Goal: Check status: Check status

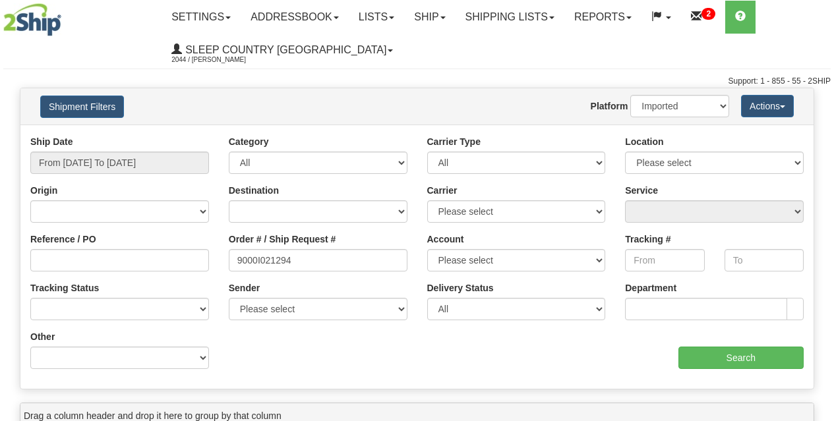
select select "1"
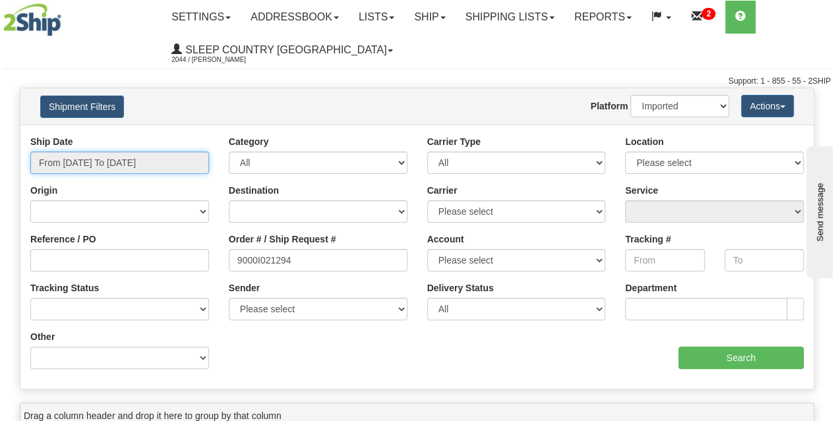
click at [117, 163] on input "From 07/31/2025 To 08/29/2025" at bounding box center [119, 163] width 179 height 22
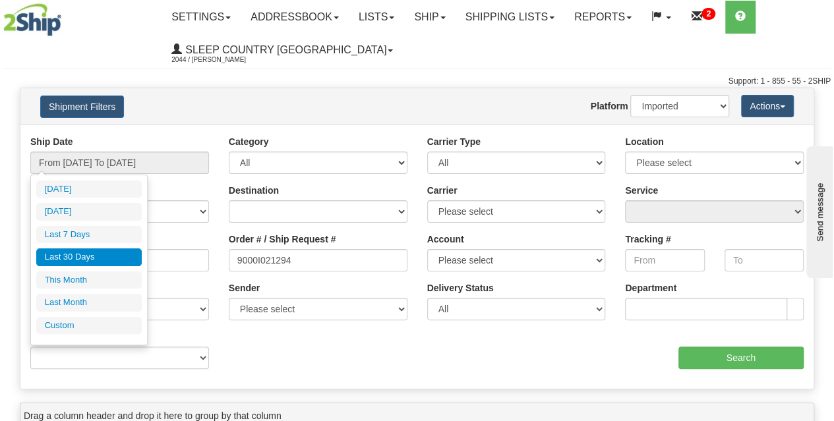
click at [94, 256] on li "Last 30 Days" at bounding box center [88, 258] width 105 height 18
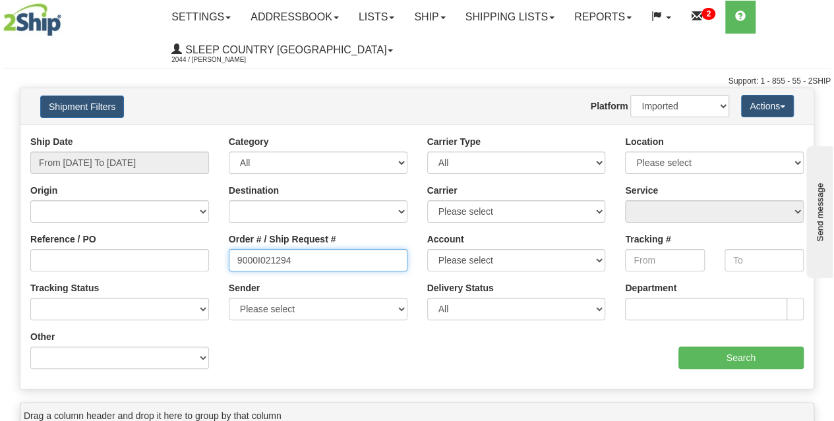
drag, startPoint x: 338, startPoint y: 267, endPoint x: 163, endPoint y: 274, distance: 174.8
click at [163, 135] on div "Reference / PO Order # / Ship Request # 9000I021294 Account Please select Canad…" at bounding box center [416, 135] width 793 height 0
paste input "9002I031347"
type input "9002I031347"
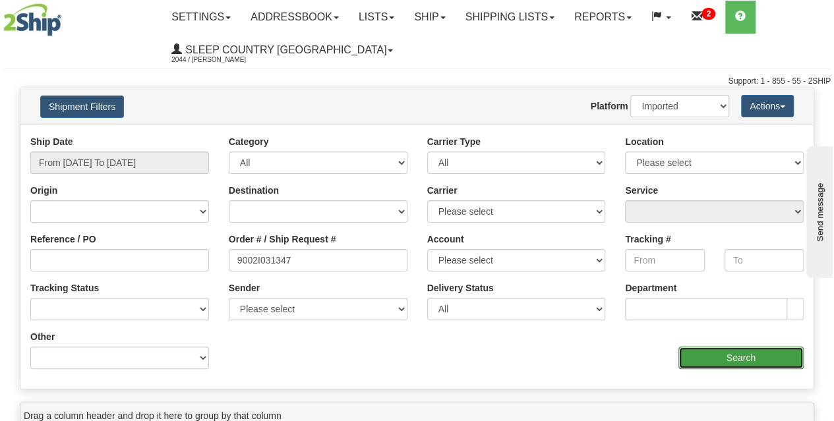
click at [724, 355] on input "Search" at bounding box center [741, 358] width 126 height 22
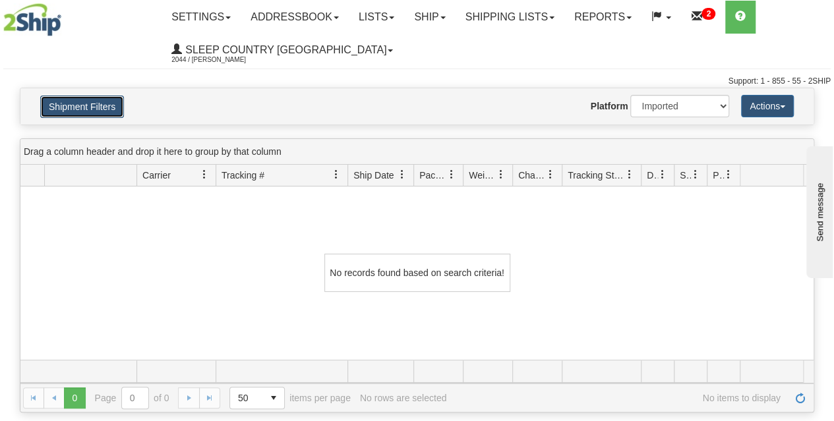
click at [117, 104] on button "Shipment Filters" at bounding box center [82, 107] width 84 height 22
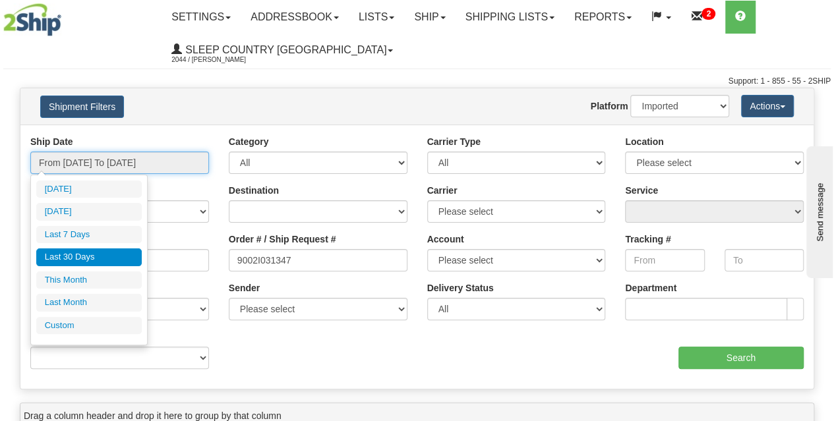
click at [126, 165] on input "From 07/31/2025 To 08/29/2025" at bounding box center [119, 163] width 179 height 22
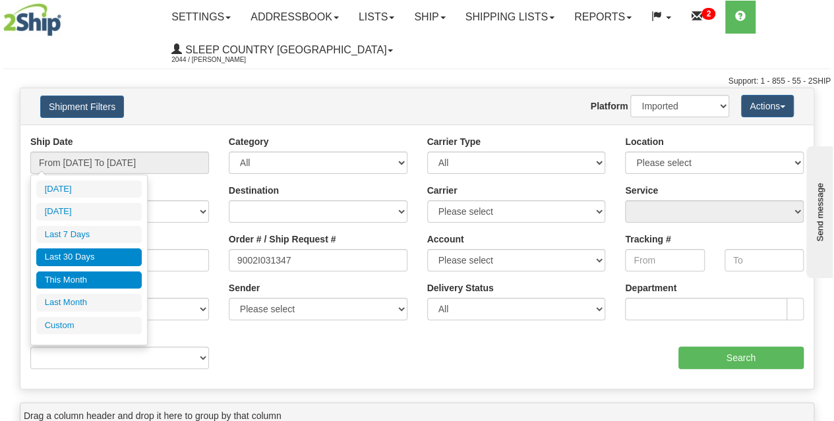
click at [91, 276] on li "This Month" at bounding box center [88, 281] width 105 height 18
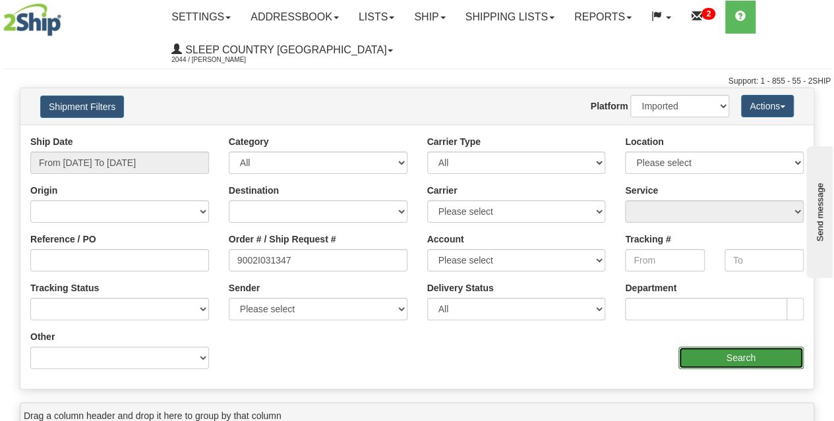
click at [730, 359] on input "Search" at bounding box center [741, 358] width 126 height 22
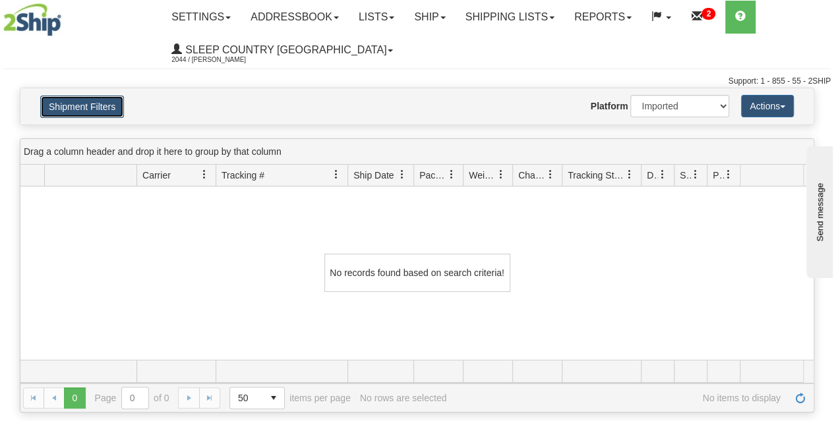
click at [96, 109] on button "Shipment Filters" at bounding box center [82, 107] width 84 height 22
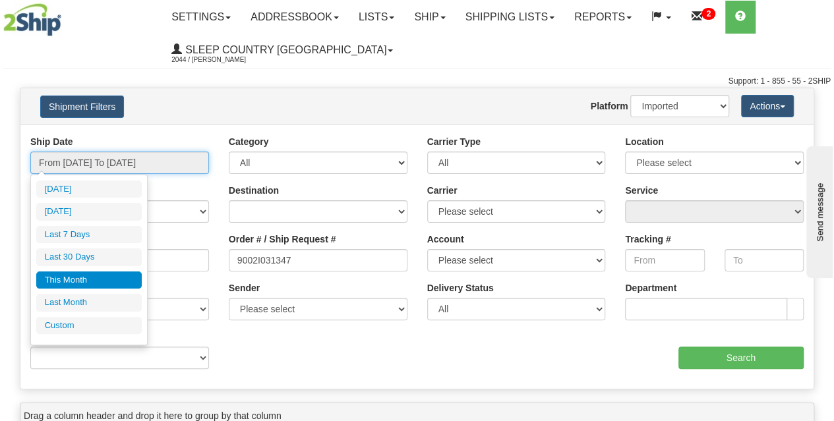
click at [109, 167] on input "From 08/01/2025 To 08/31/2025" at bounding box center [119, 163] width 179 height 22
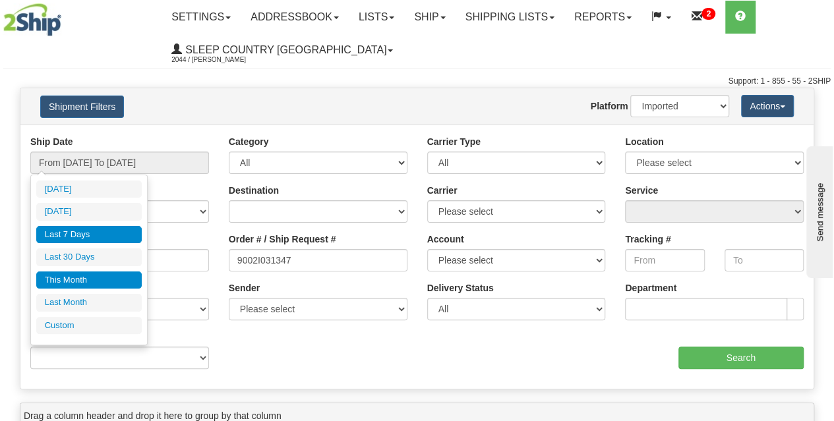
click at [80, 233] on li "Last 7 Days" at bounding box center [88, 235] width 105 height 18
type input "From 08/23/2025 To 08/29/2025"
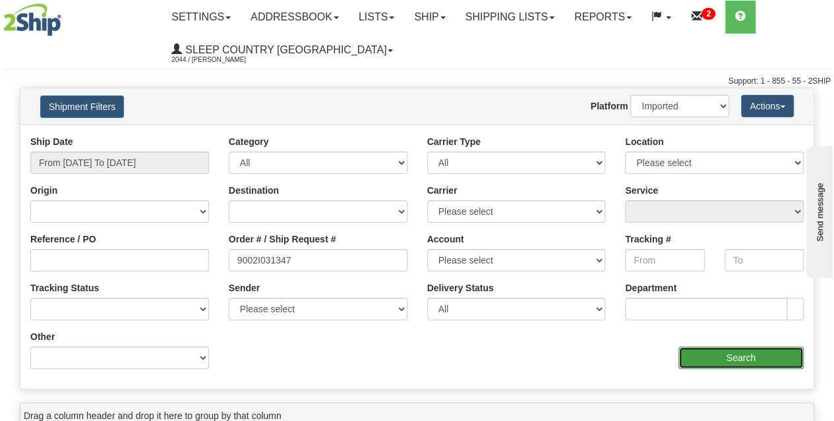
click at [740, 359] on input "Search" at bounding box center [741, 358] width 126 height 22
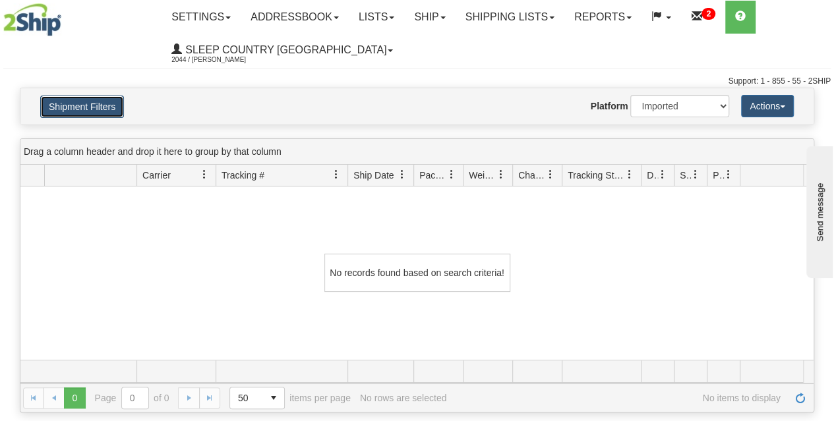
click at [109, 105] on button "Shipment Filters" at bounding box center [82, 107] width 84 height 22
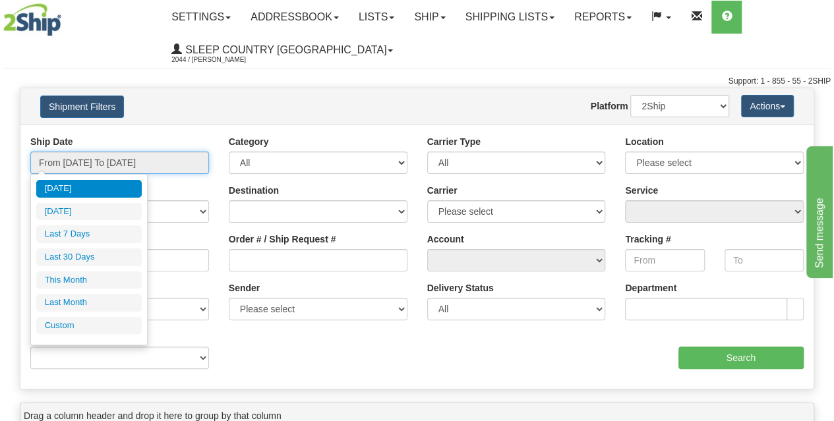
click at [111, 167] on input "From [DATE] To [DATE]" at bounding box center [119, 163] width 179 height 22
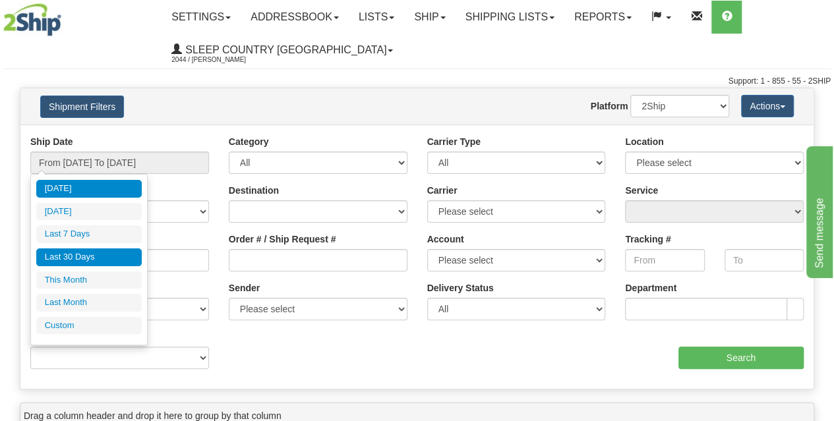
click at [87, 254] on li "Last 30 Days" at bounding box center [88, 258] width 105 height 18
type input "From [DATE] To [DATE]"
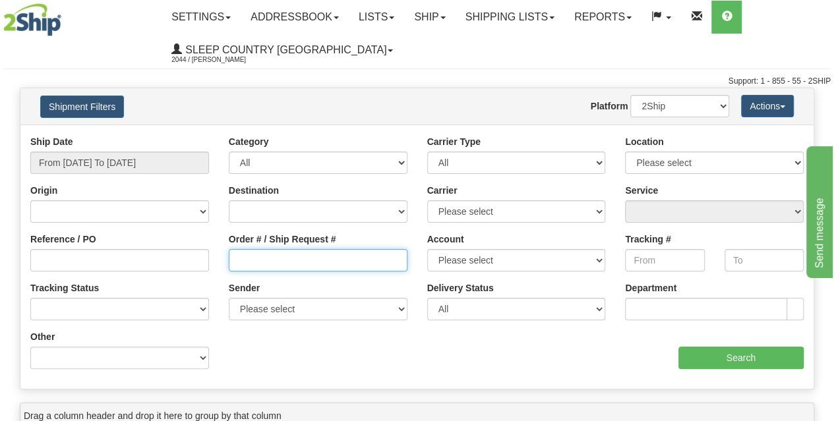
click at [262, 268] on input "Order # / Ship Request #" at bounding box center [318, 260] width 179 height 22
paste input "9002I031347"
type input "9002I031347"
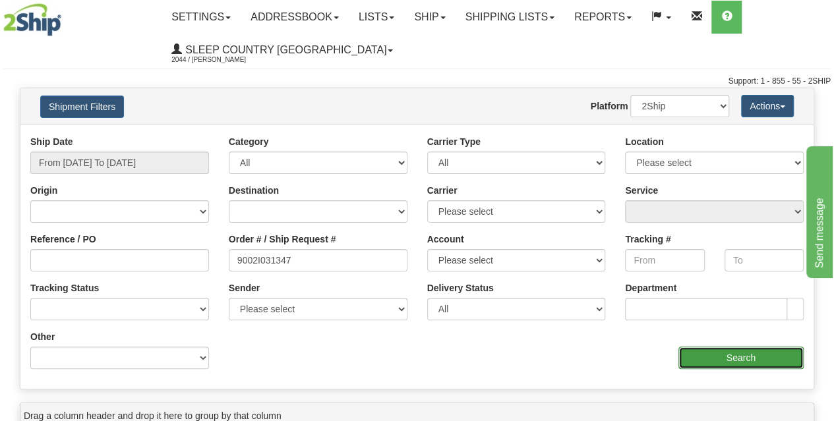
click at [742, 362] on input "Search" at bounding box center [741, 358] width 126 height 22
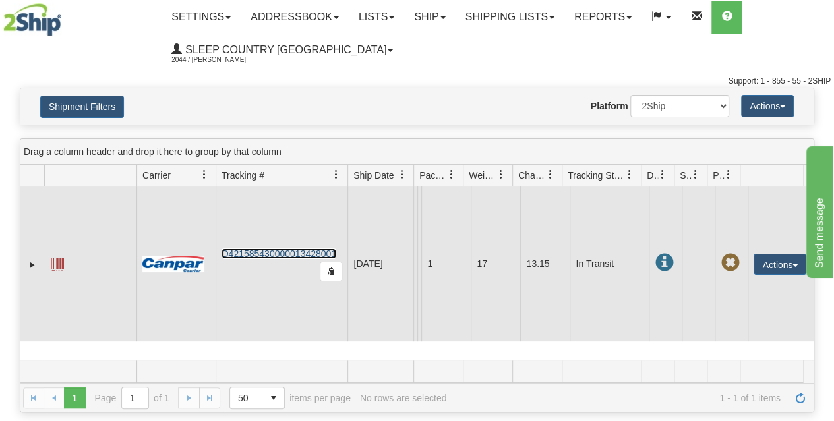
click at [287, 259] on link "D421585430000013428001" at bounding box center [279, 254] width 115 height 11
